Goal: Find specific page/section: Find specific page/section

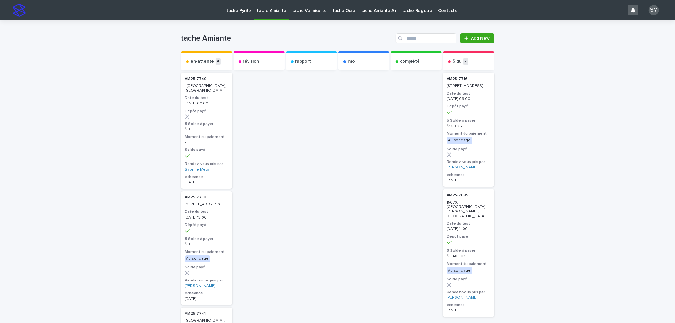
click at [228, 7] on p "tache Pyrite" at bounding box center [238, 6] width 25 height 13
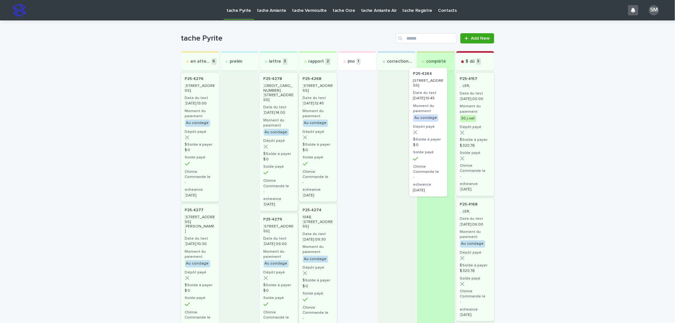
drag, startPoint x: 363, startPoint y: 106, endPoint x: 441, endPoint y: 99, distance: 78.9
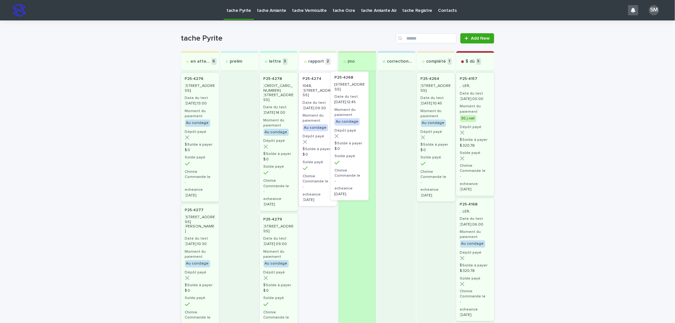
drag, startPoint x: 307, startPoint y: 131, endPoint x: 349, endPoint y: 126, distance: 42.5
